Goal: Task Accomplishment & Management: Manage account settings

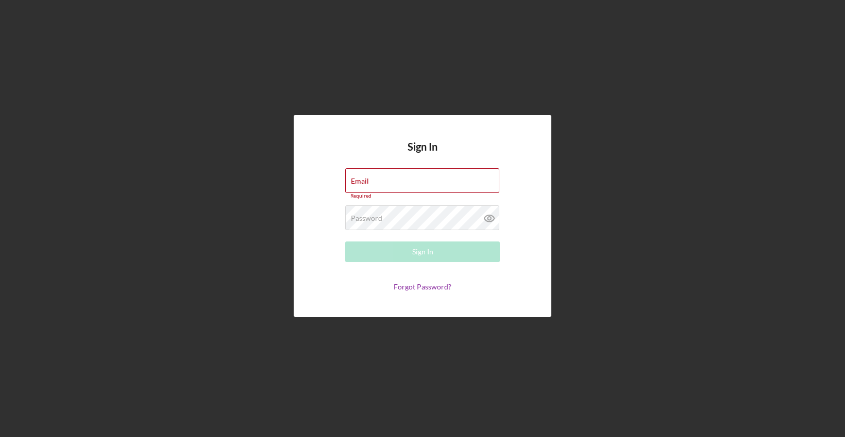
type input "[EMAIL_ADDRESS][DOMAIN_NAME]"
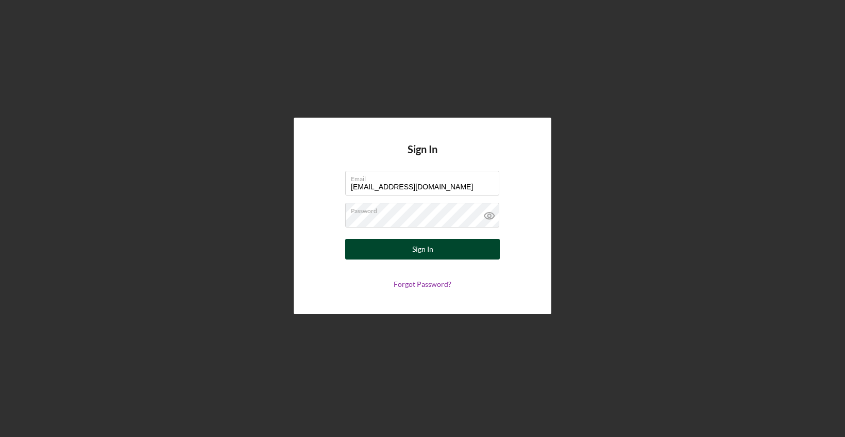
click at [428, 255] on div "Sign In" at bounding box center [422, 249] width 21 height 21
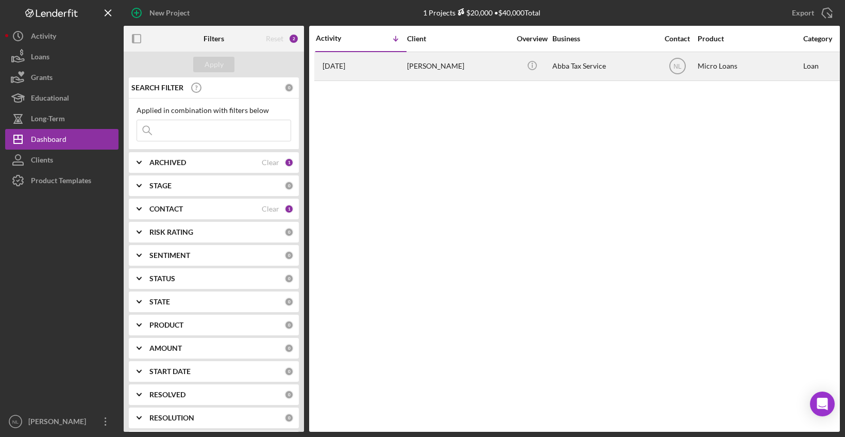
click at [450, 66] on div "[PERSON_NAME]" at bounding box center [458, 66] width 103 height 27
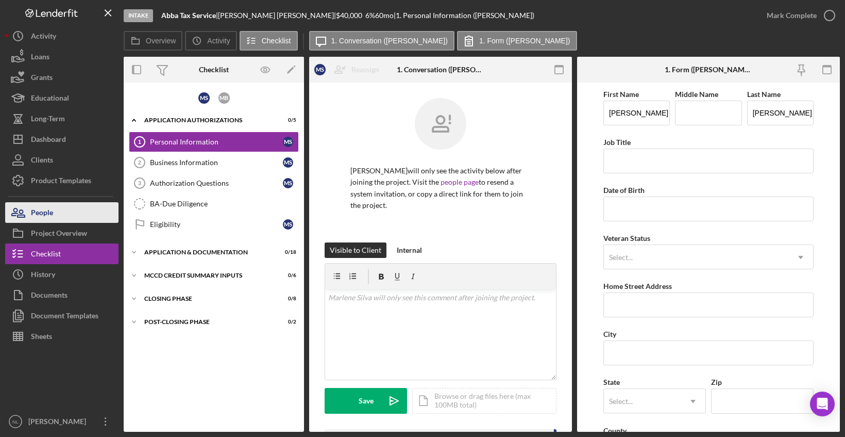
click at [64, 215] on button "People" at bounding box center [61, 212] width 113 height 21
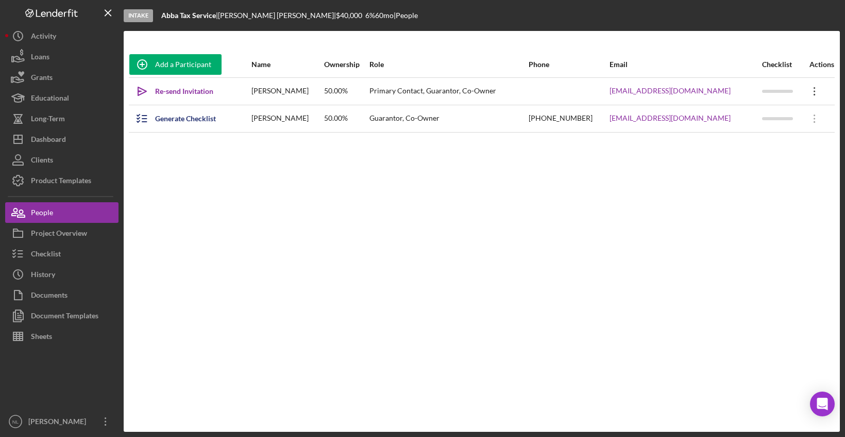
click at [804, 97] on icon "Icon/Overflow" at bounding box center [815, 91] width 26 height 26
click at [560, 241] on div "Add a Participant Name Ownership Role Phone Email Checklist Actions Icon/icon-i…" at bounding box center [482, 231] width 716 height 359
click at [53, 239] on div "Project Overview" at bounding box center [59, 234] width 56 height 23
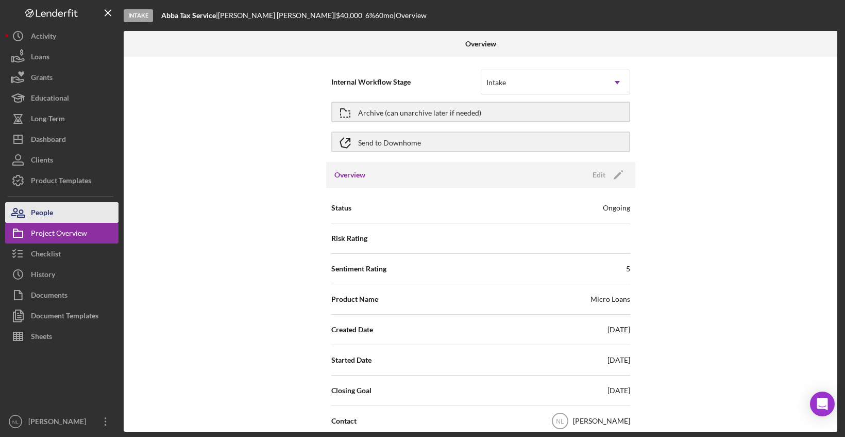
click at [55, 213] on button "People" at bounding box center [61, 212] width 113 height 21
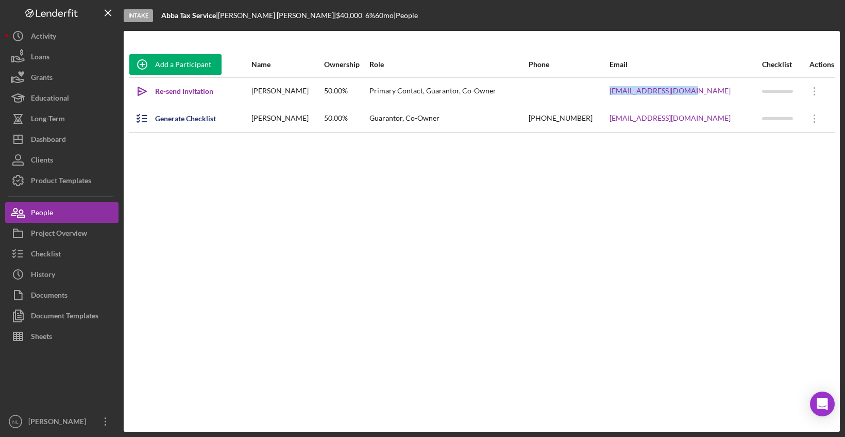
drag, startPoint x: 723, startPoint y: 91, endPoint x: 634, endPoint y: 100, distance: 89.6
click at [634, 100] on tr "Icon/icon-invite-send Re-send Invitation [PERSON_NAME] 50.00% Primary Contact, …" at bounding box center [482, 90] width 706 height 27
copy tr "[EMAIL_ADDRESS][DOMAIN_NAME]"
